Goal: Find specific page/section: Find specific page/section

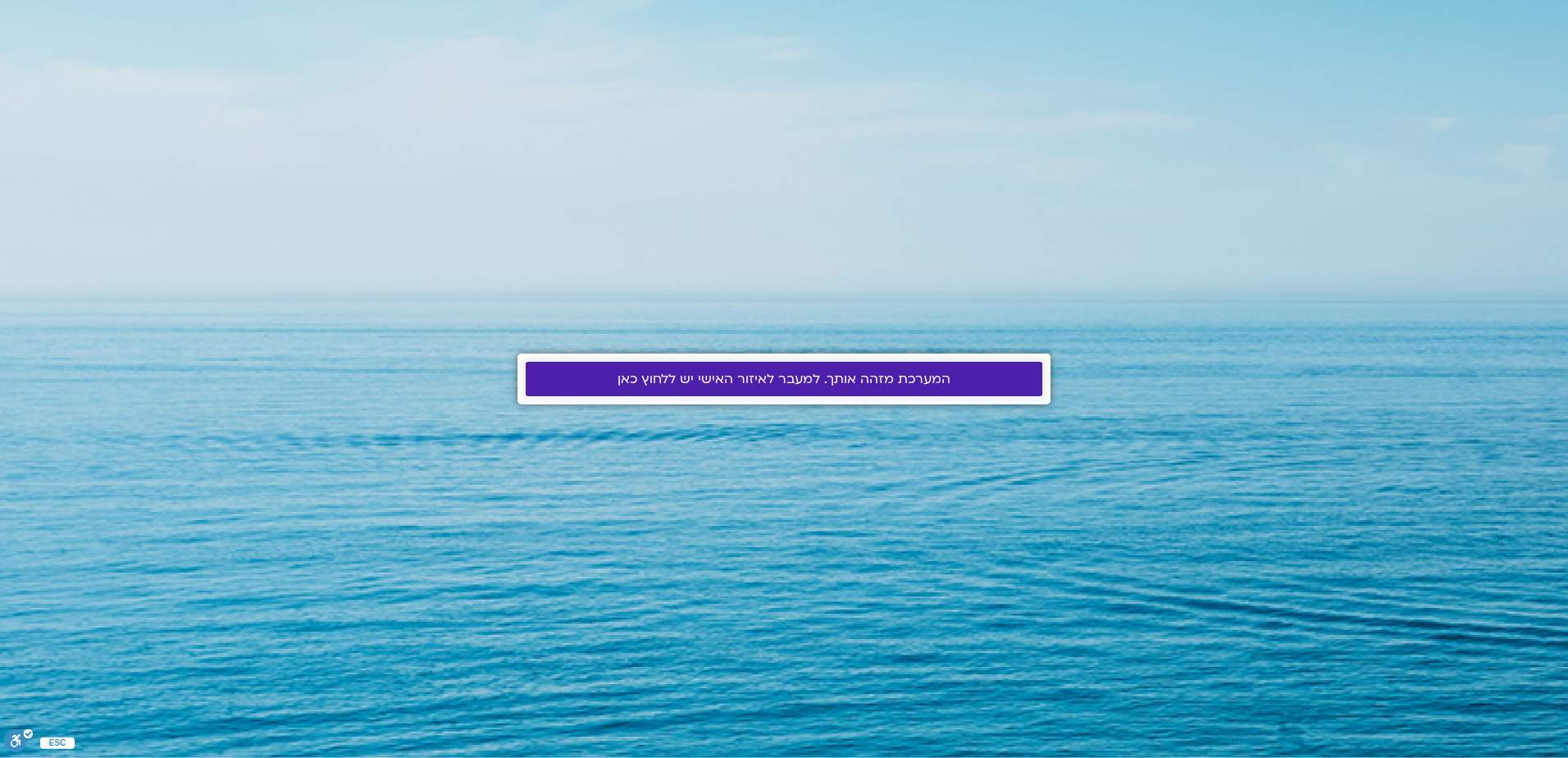
click at [731, 369] on link "המערכת מזהה אותך. למעבר לאיזור האישי יש ללחוץ כאן" at bounding box center [784, 379] width 516 height 35
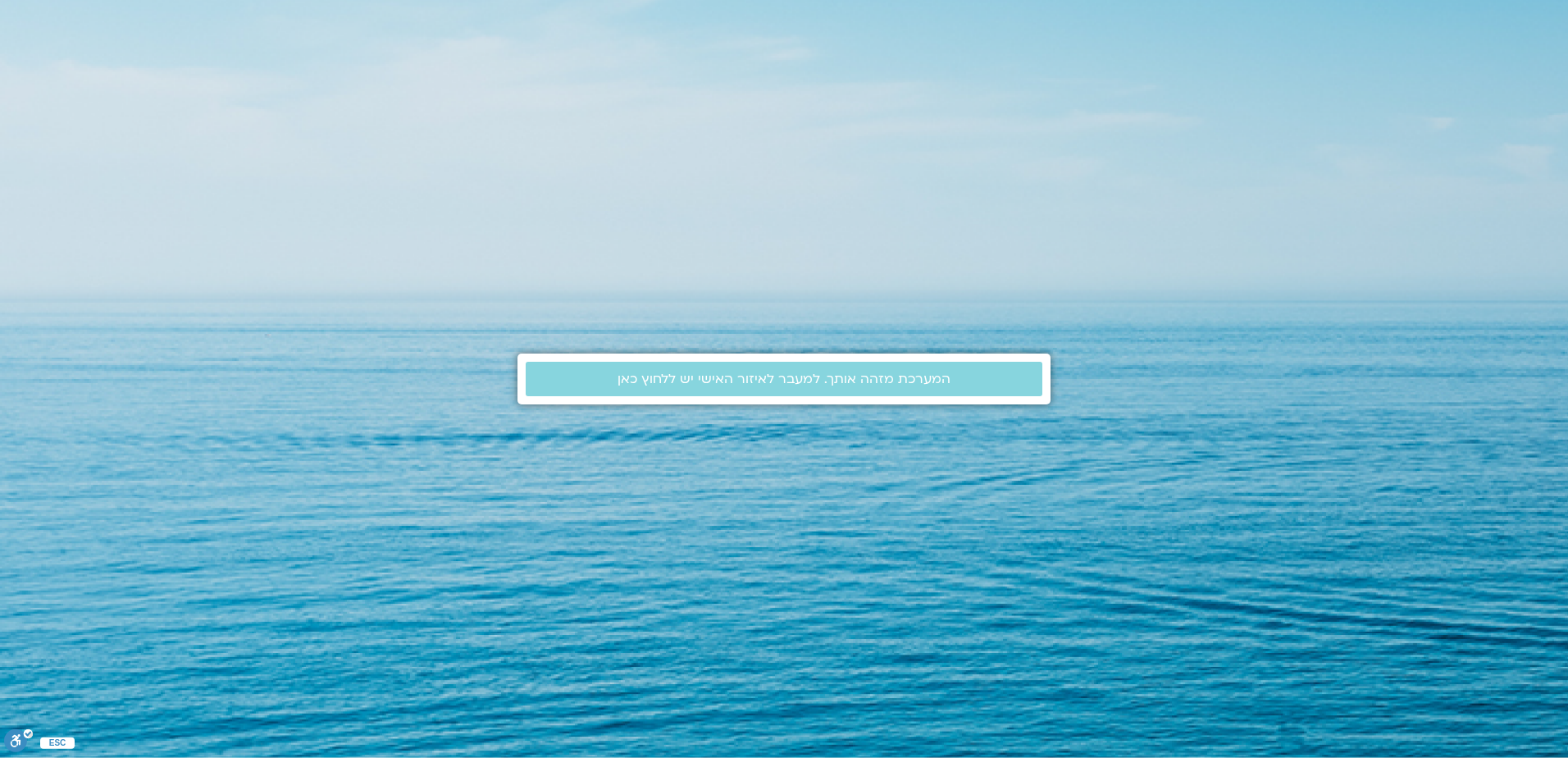
click at [164, 486] on section "המערכת מזהה אותך. למעבר לאיזור האישי יש ללחוץ כאן" at bounding box center [784, 379] width 1568 height 758
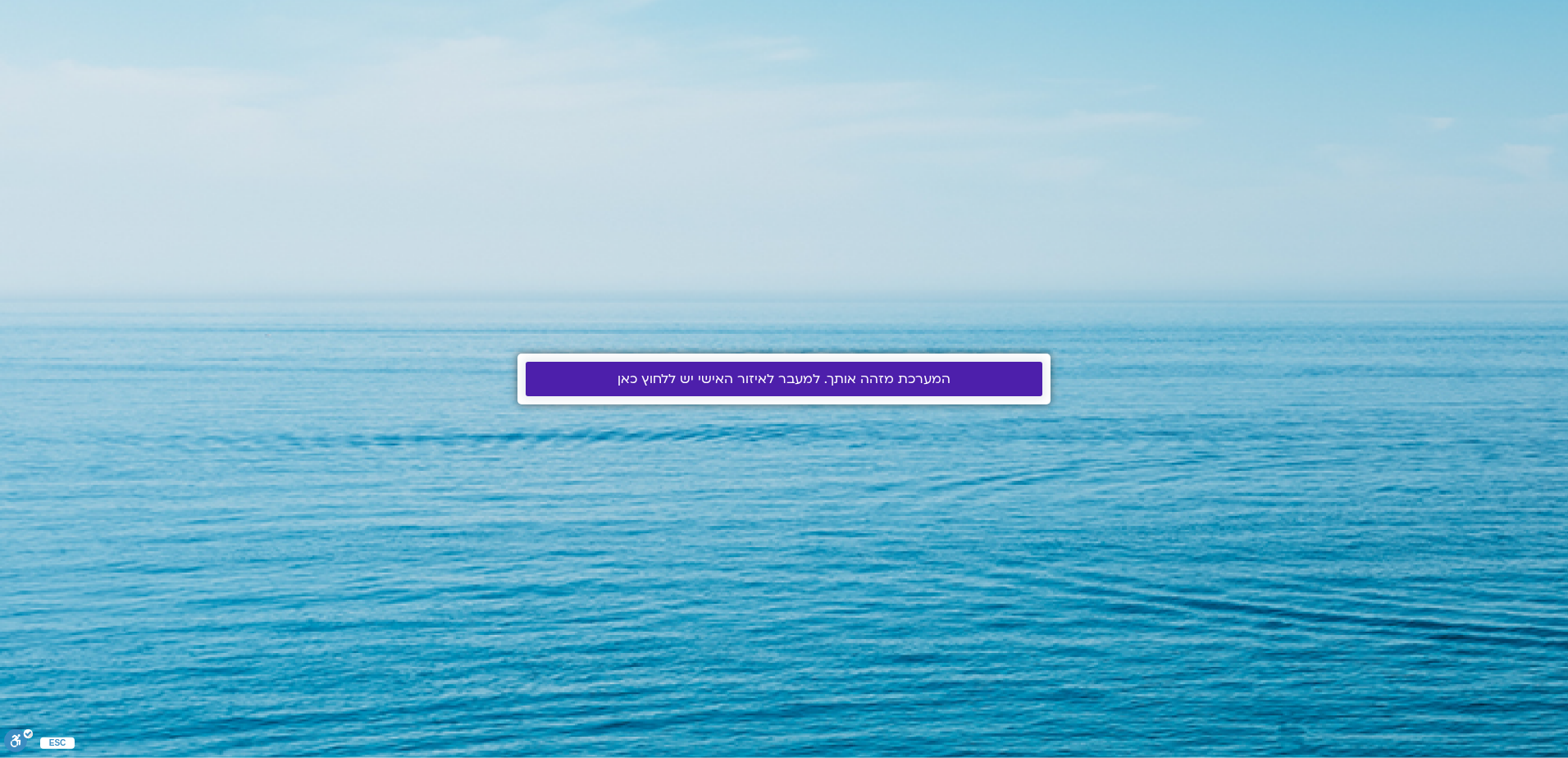
click at [685, 369] on link "המערכת מזהה אותך. למעבר לאיזור האישי יש ללחוץ כאן" at bounding box center [784, 379] width 516 height 35
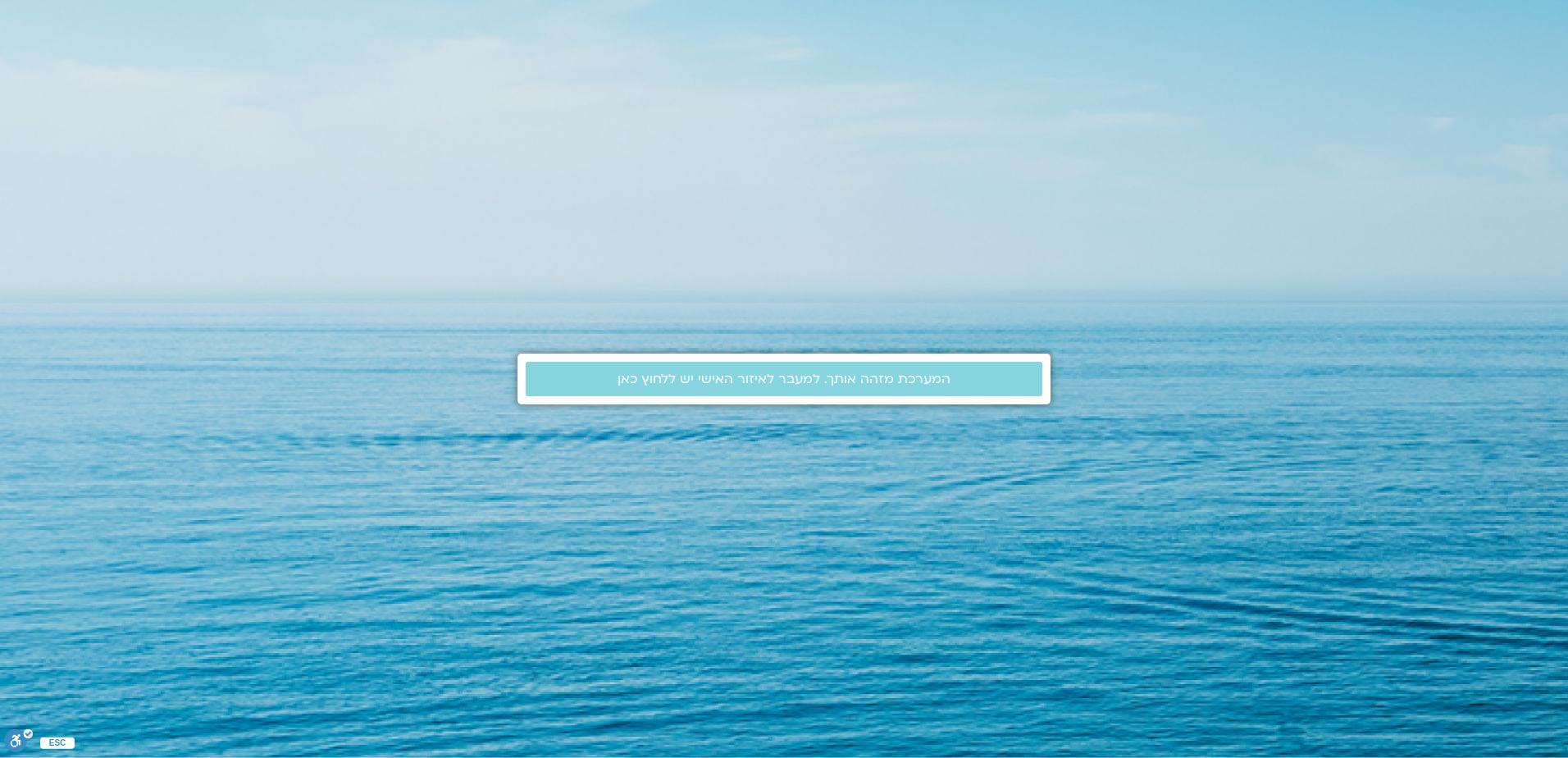
click at [191, 439] on section "המערכת מזהה אותך. למעבר לאיזור האישי יש ללחוץ כאן" at bounding box center [784, 379] width 1568 height 758
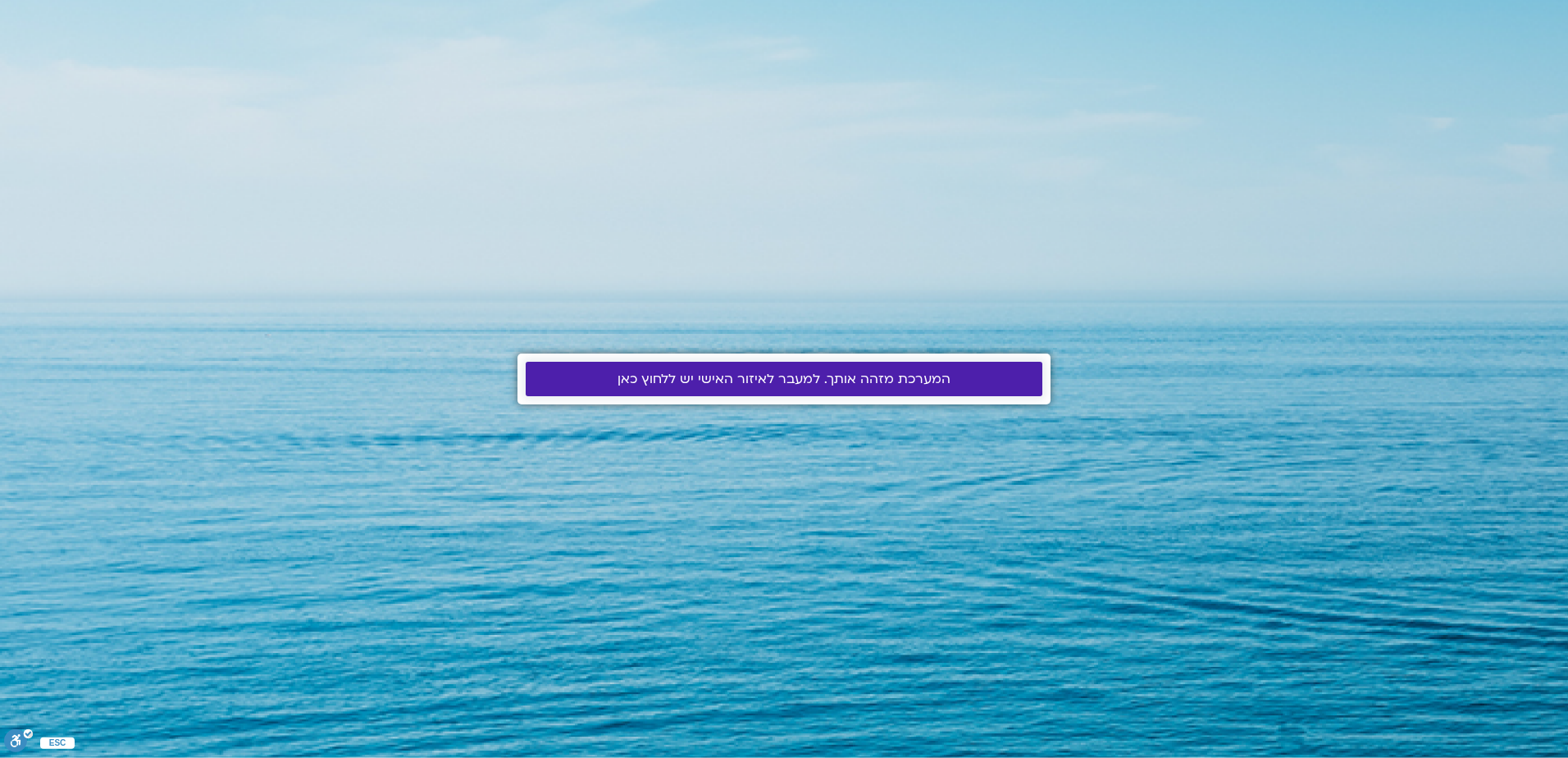
click at [715, 378] on span "המערכת מזהה אותך. למעבר לאיזור האישי יש ללחוץ כאן" at bounding box center [784, 379] width 333 height 15
